Goal: Task Accomplishment & Management: Use online tool/utility

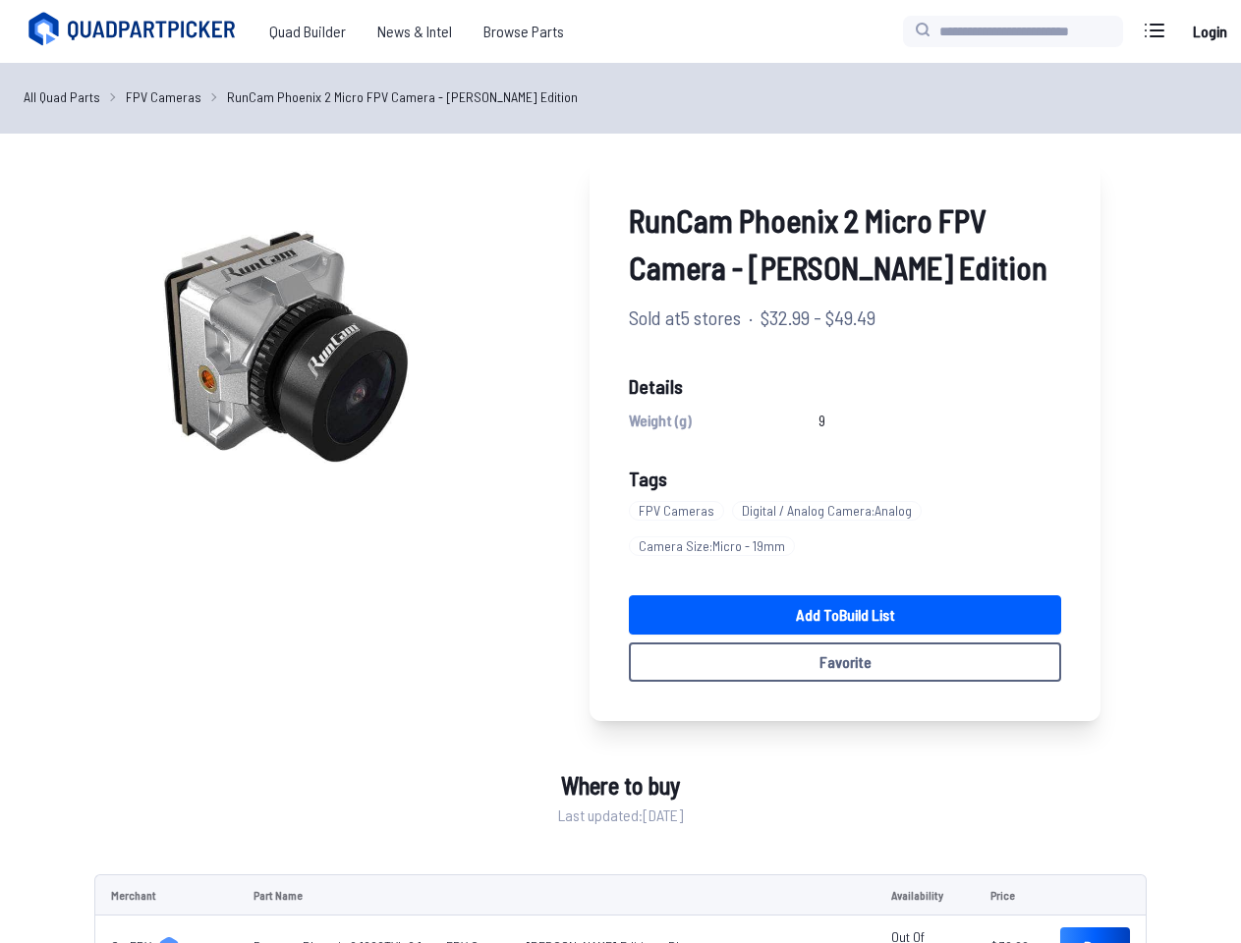
click at [60, 96] on link "All Quad Parts" at bounding box center [62, 96] width 77 height 21
click at [157, 96] on link "FPV Cameras" at bounding box center [164, 96] width 76 height 21
click at [386, 96] on link "RunCam Phoenix 2 Micro FPV Camera - Joshua Bardwell Edition" at bounding box center [402, 96] width 351 height 21
click at [285, 346] on img at bounding box center [282, 345] width 377 height 377
click at [847, 615] on link "Add to Build List" at bounding box center [845, 614] width 432 height 39
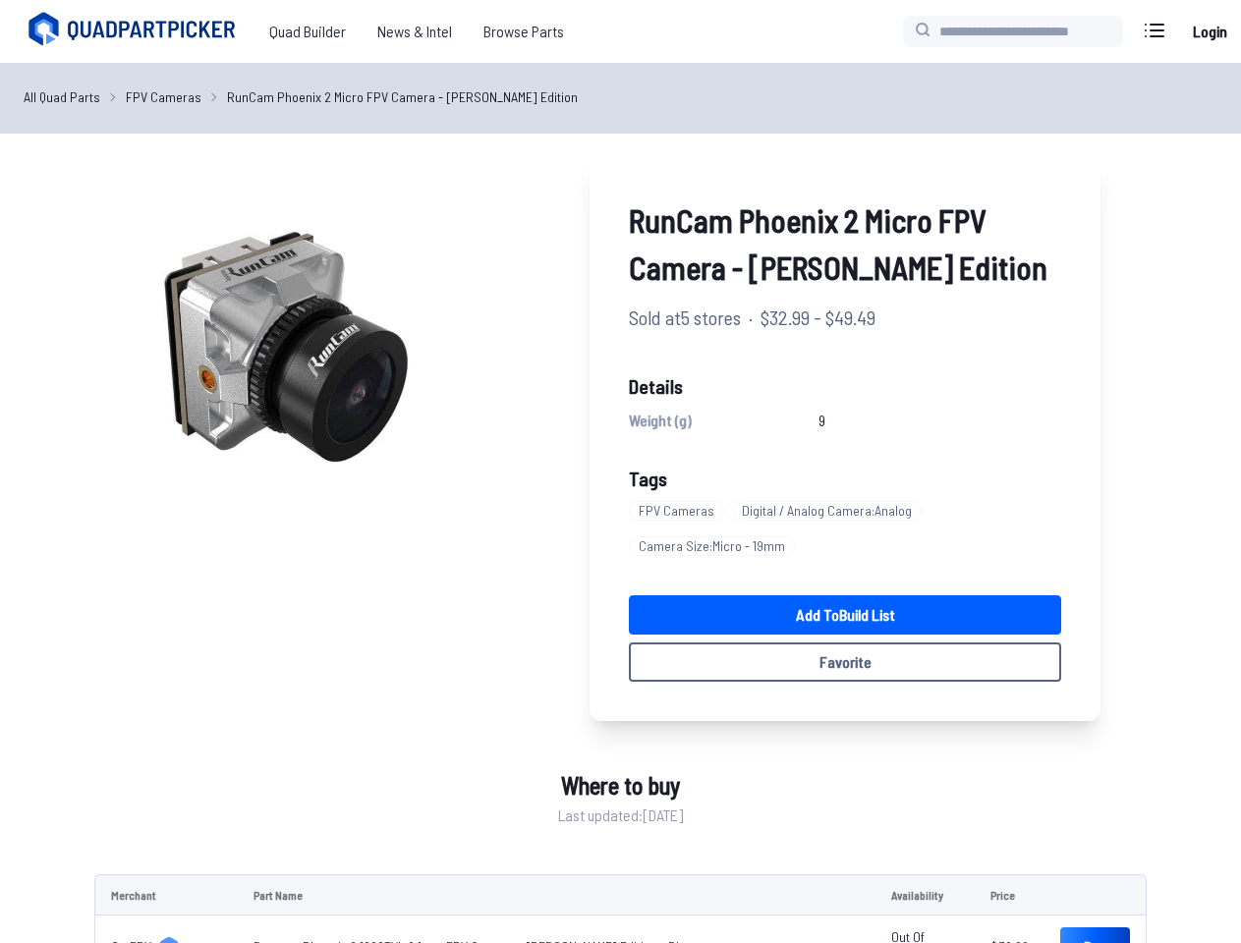
click at [847, 662] on button "Favorite" at bounding box center [845, 662] width 432 height 39
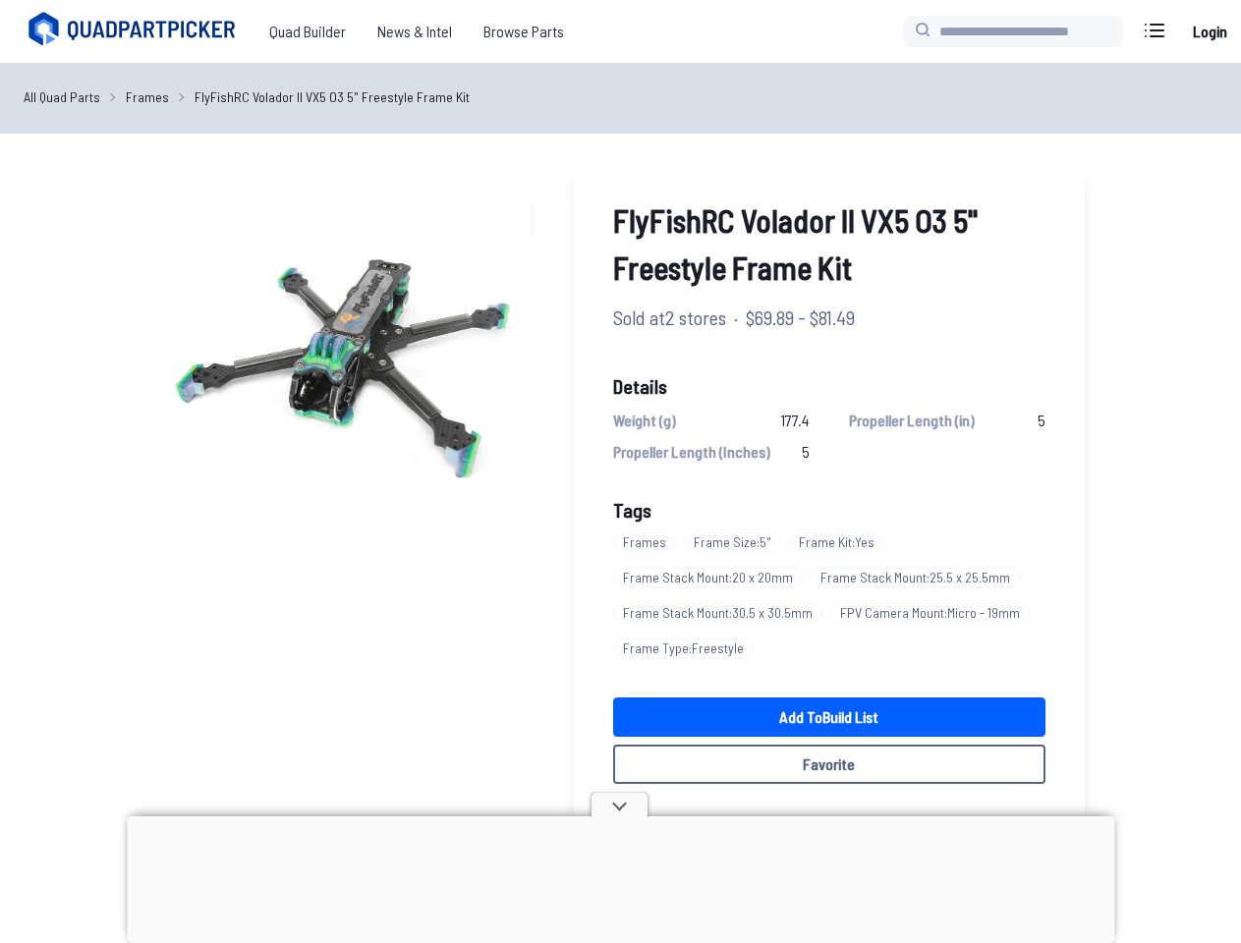
click at [60, 96] on link "All Quad Parts" at bounding box center [62, 96] width 77 height 21
click at [141, 96] on link "Frames" at bounding box center [147, 96] width 43 height 21
click at [318, 96] on link "FlyFishRC Volador II VX5 O3 5" Freestyle Frame Kit" at bounding box center [332, 96] width 275 height 21
click at [346, 346] on img at bounding box center [345, 345] width 377 height 377
click at [829, 717] on link "Add to Build List" at bounding box center [829, 717] width 432 height 39
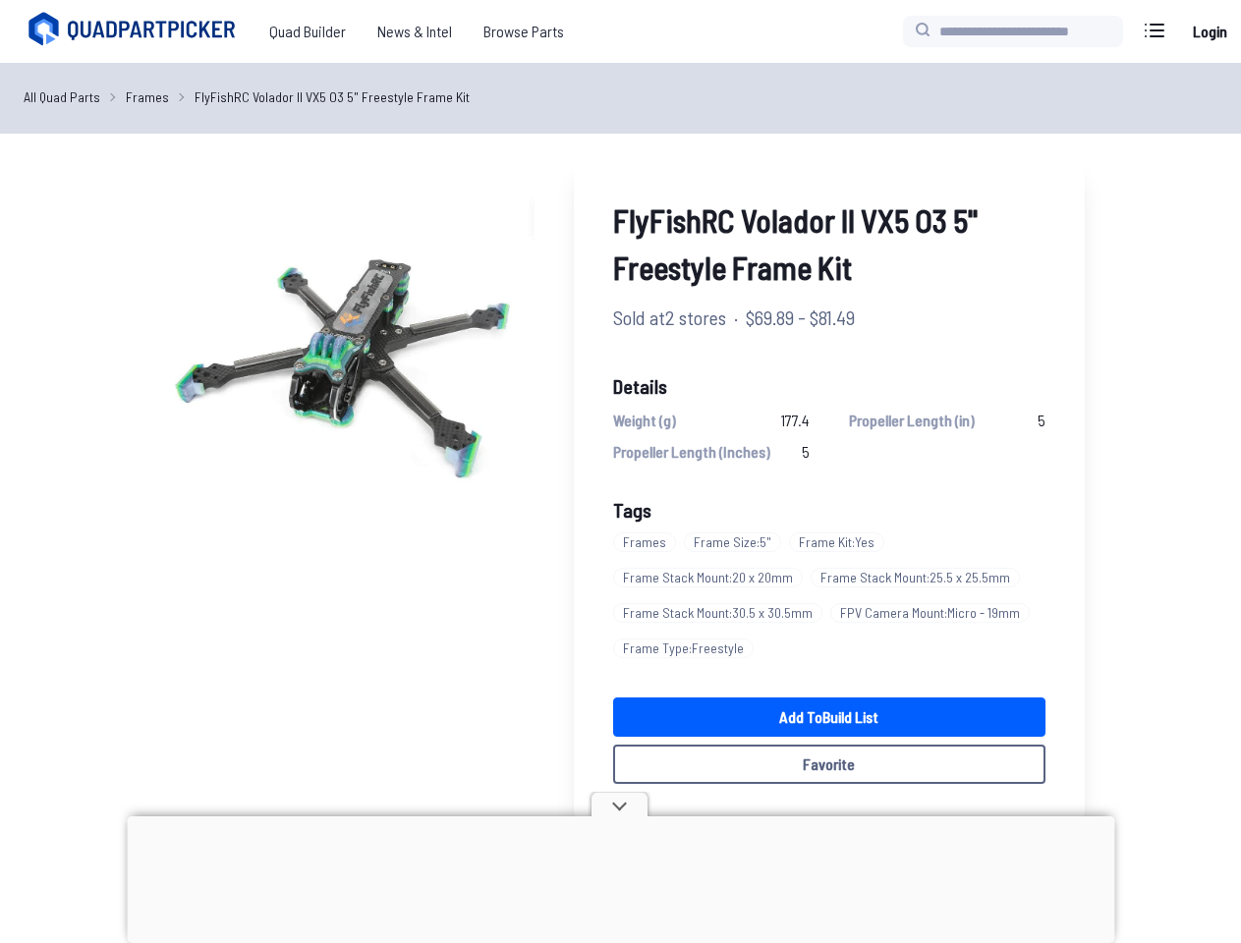
click at [829, 764] on button "Favorite" at bounding box center [829, 764] width 432 height 39
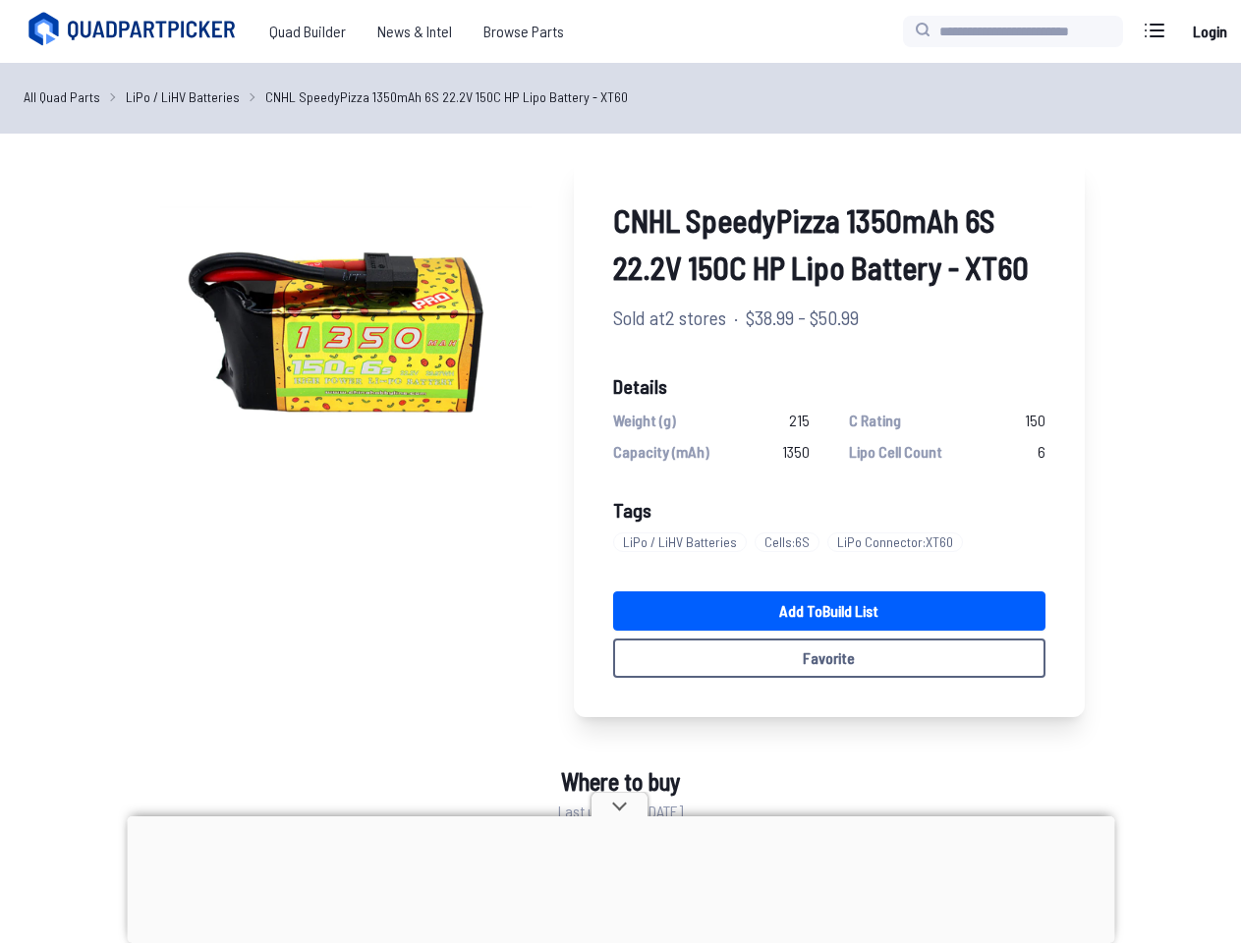
click at [60, 96] on link "All Quad Parts" at bounding box center [62, 96] width 77 height 21
click at [177, 96] on link "LiPo / LiHV Batteries" at bounding box center [183, 96] width 114 height 21
click at [431, 96] on link "CNHL SpeedyPizza 1350mAh 6S 22.2V 150C HP Lipo Battery - XT60" at bounding box center [446, 96] width 363 height 21
click at [346, 346] on img at bounding box center [345, 345] width 377 height 377
click at [829, 611] on link "Add to Build List" at bounding box center [829, 611] width 432 height 39
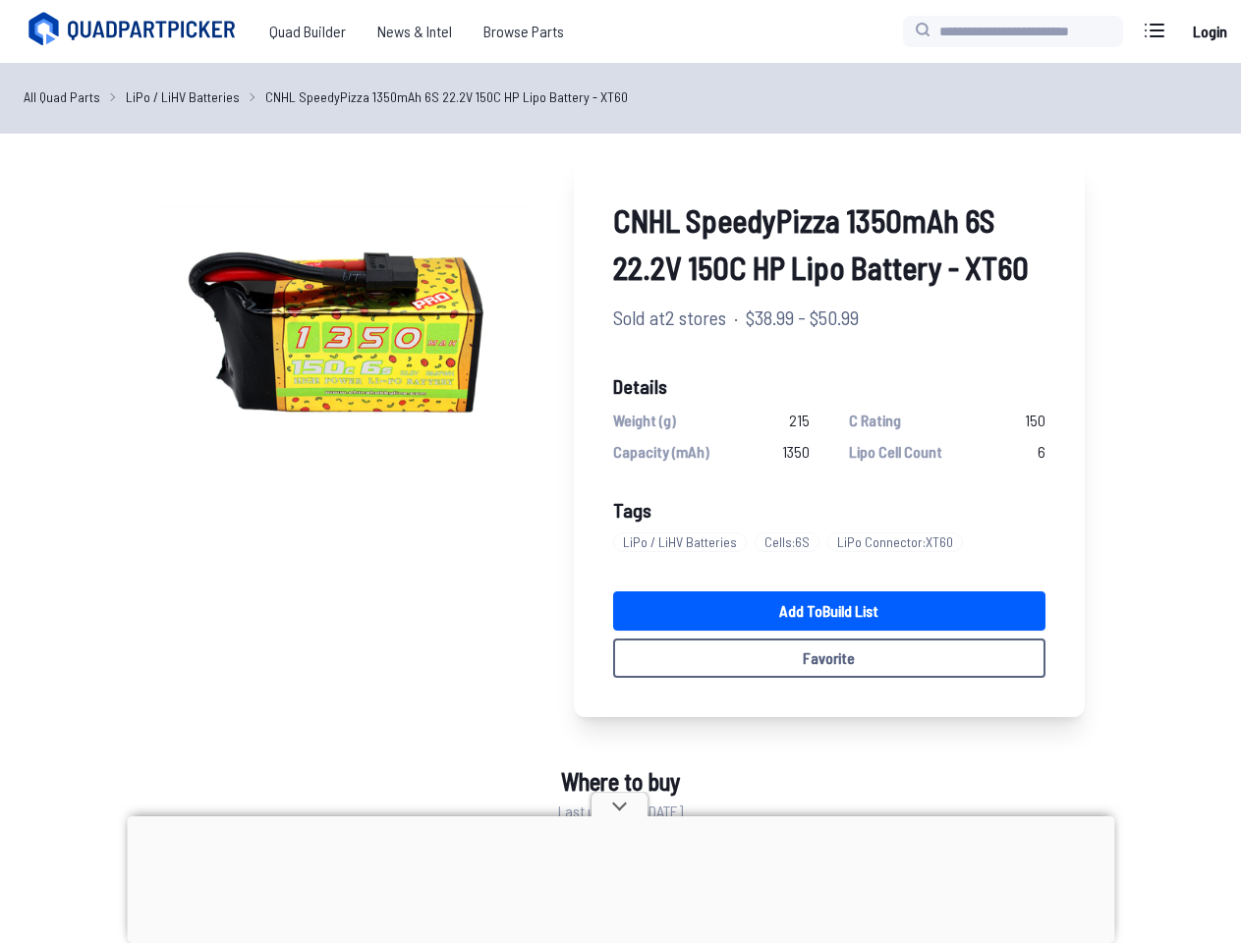
click at [829, 658] on button "Favorite" at bounding box center [829, 658] width 432 height 39
